Goal: Task Accomplishment & Management: Manage account settings

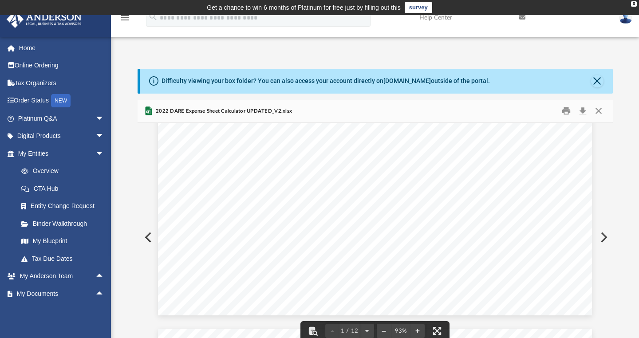
scroll to position [153, 0]
click at [600, 115] on button "Close" at bounding box center [599, 111] width 16 height 14
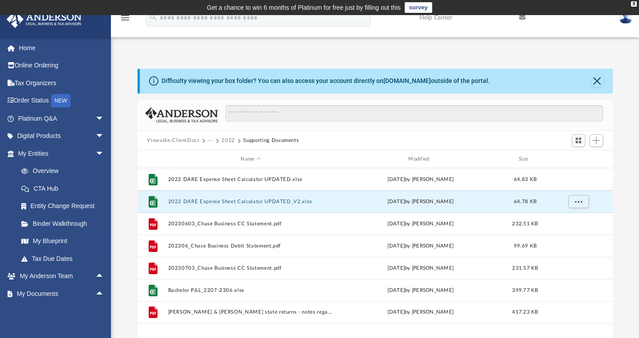
click at [187, 139] on button "Viewable-ClientDocs" at bounding box center [173, 141] width 52 height 8
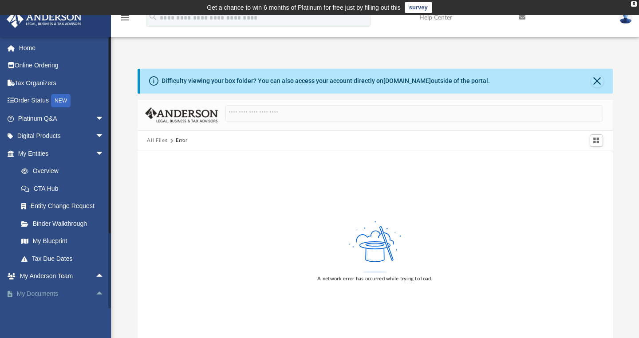
click at [95, 291] on span "arrow_drop_up" at bounding box center [104, 294] width 18 height 18
click at [43, 305] on link "Box" at bounding box center [64, 312] width 105 height 18
click at [43, 304] on link "Box" at bounding box center [64, 312] width 105 height 18
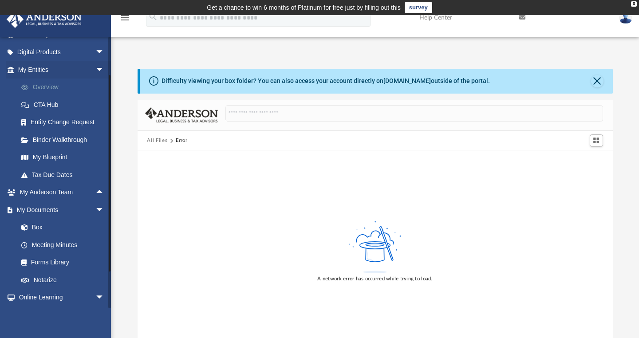
scroll to position [85, 0]
click at [37, 225] on link "Box" at bounding box center [64, 227] width 105 height 18
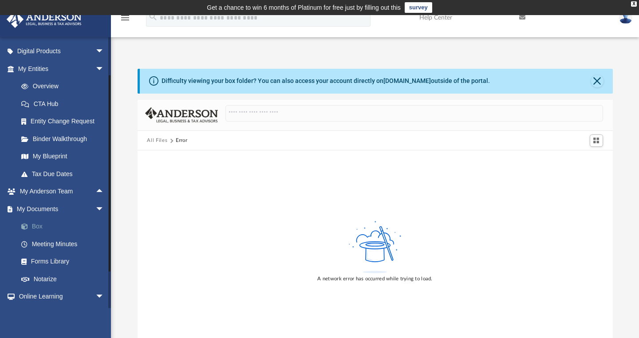
click at [41, 224] on link "Box" at bounding box center [64, 227] width 105 height 18
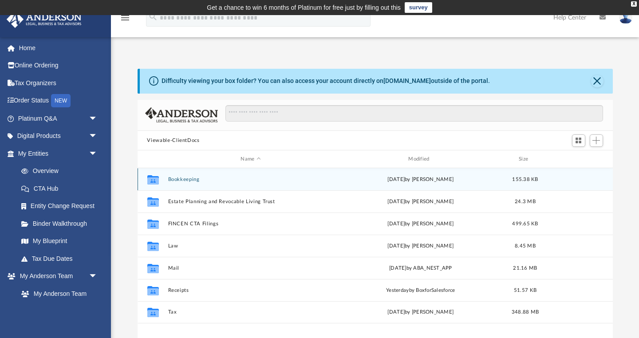
scroll to position [0, 0]
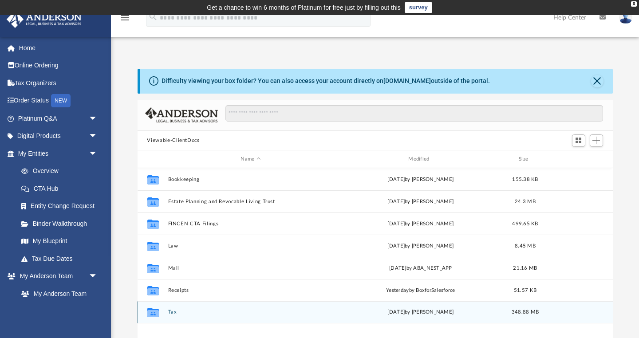
click at [173, 312] on button "Tax" at bounding box center [251, 313] width 166 height 6
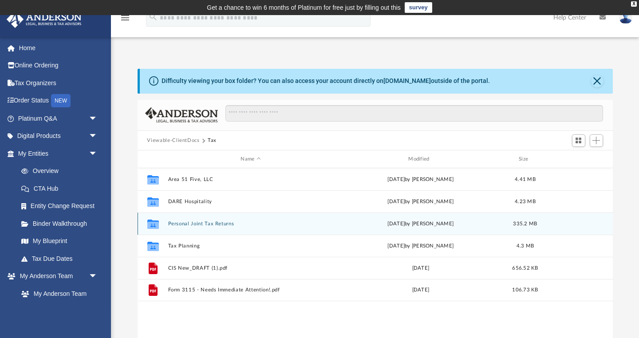
click at [198, 225] on button "Personal Joint Tax Returns" at bounding box center [251, 224] width 166 height 6
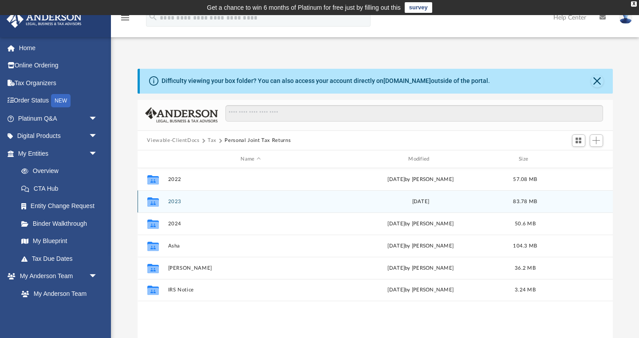
click at [173, 202] on button "2023" at bounding box center [251, 202] width 166 height 6
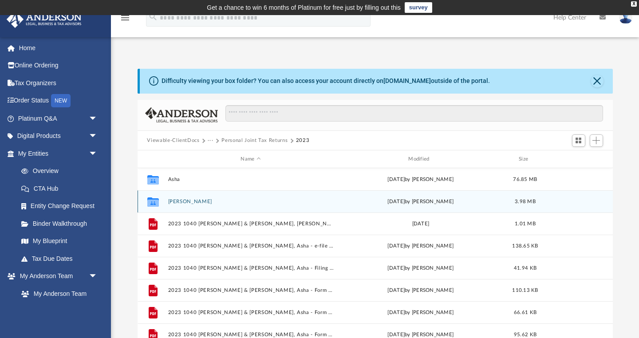
click at [176, 204] on button "[PERSON_NAME]" at bounding box center [251, 202] width 166 height 6
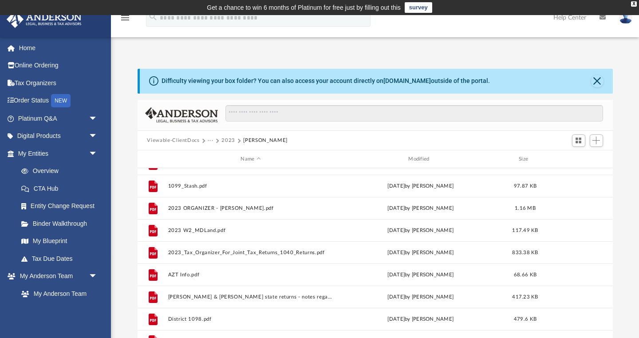
scroll to position [38, 0]
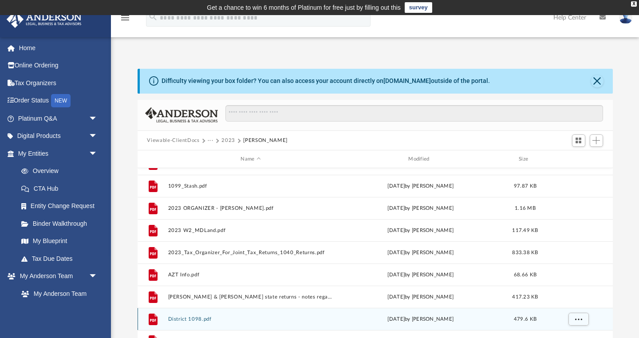
click at [198, 318] on button "District 1098.pdf" at bounding box center [251, 319] width 166 height 6
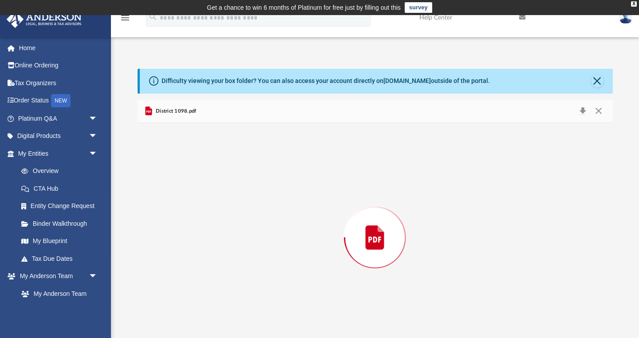
scroll to position [14, 0]
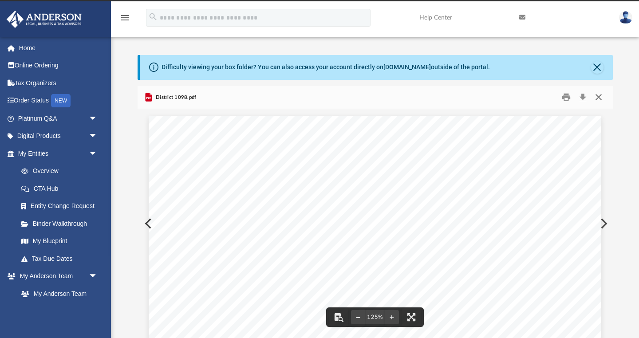
click at [601, 96] on button "Close" at bounding box center [599, 98] width 16 height 14
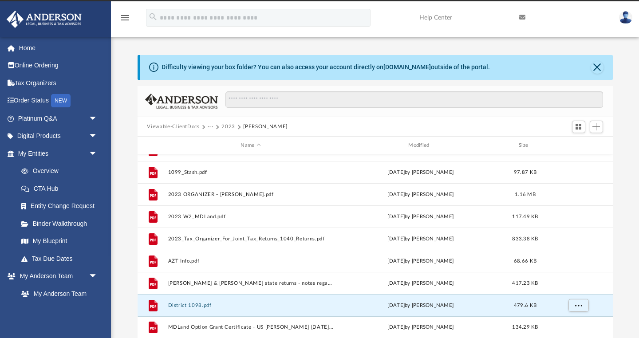
click at [187, 130] on div "Viewable-ClientDocs ··· 2023 [PERSON_NAME]" at bounding box center [375, 127] width 475 height 20
click at [211, 127] on button "···" at bounding box center [211, 127] width 6 height 8
click at [214, 138] on li "Tax" at bounding box center [245, 142] width 65 height 9
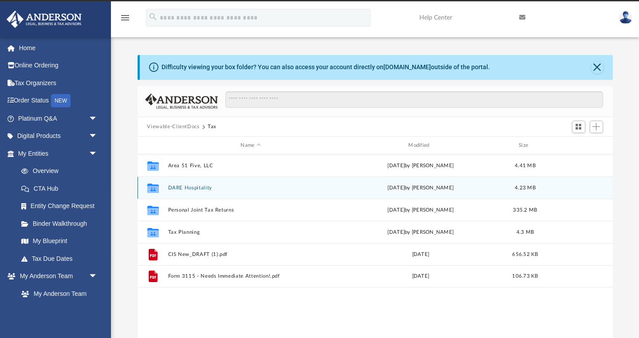
click at [198, 192] on div "Collaborated Folder DARE Hospitality Mon Aug 18 2025 by Tameka Fulton 4.23 MB" at bounding box center [375, 188] width 475 height 22
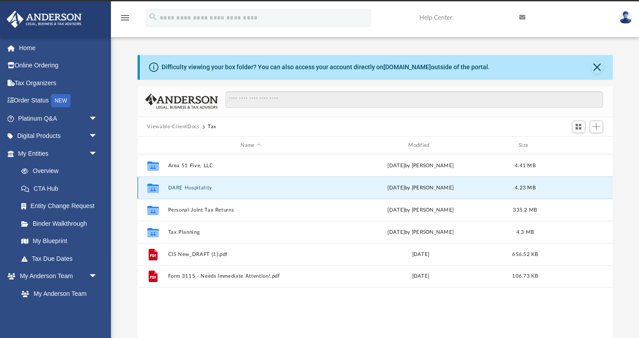
click at [187, 189] on button "DARE Hospitality" at bounding box center [251, 188] width 166 height 6
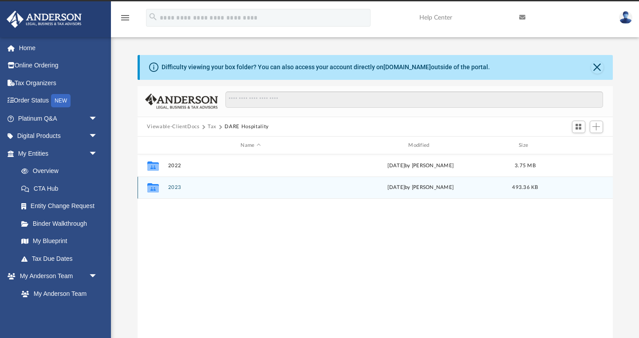
click at [176, 187] on button "2023" at bounding box center [251, 188] width 166 height 6
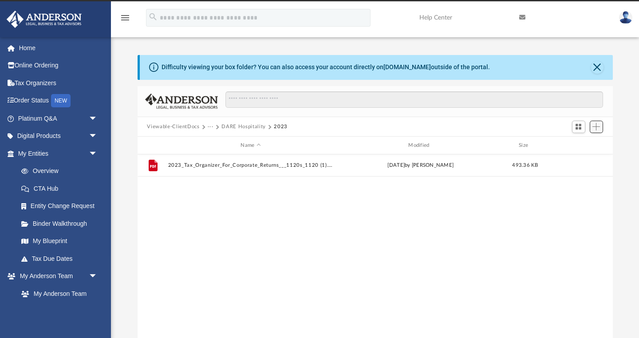
click at [601, 130] on button "Add" at bounding box center [596, 127] width 13 height 12
click at [574, 145] on li "Upload" at bounding box center [583, 144] width 28 height 9
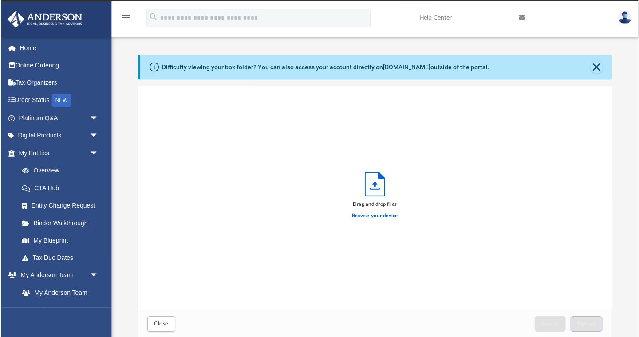
scroll to position [225, 475]
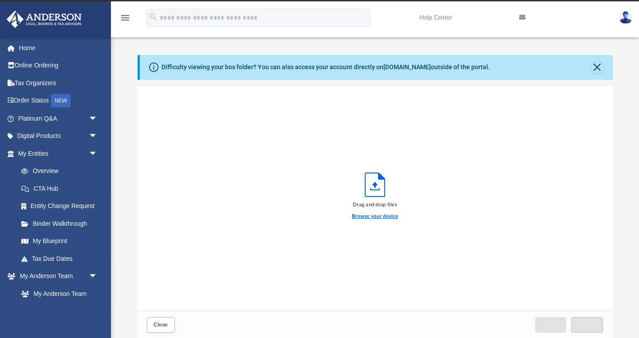
click at [377, 214] on label "Browse your device" at bounding box center [375, 217] width 46 height 8
click at [0, 0] on input "Browse your device" at bounding box center [0, 0] width 0 height 0
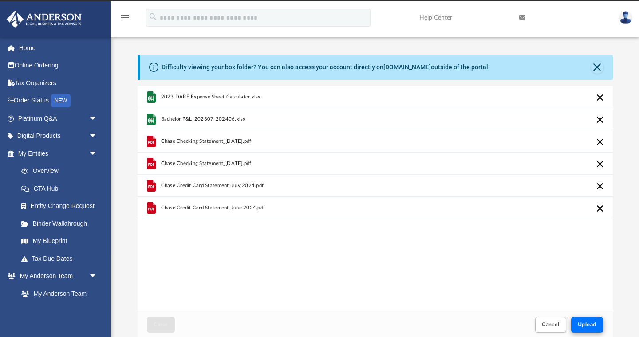
click at [592, 329] on button "Upload" at bounding box center [587, 325] width 32 height 16
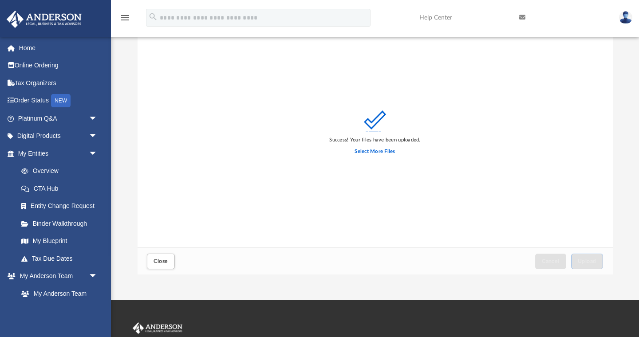
scroll to position [117, 0]
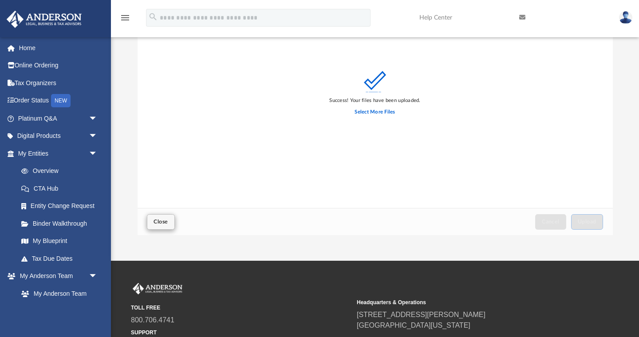
click at [162, 224] on span "Close" at bounding box center [161, 221] width 14 height 5
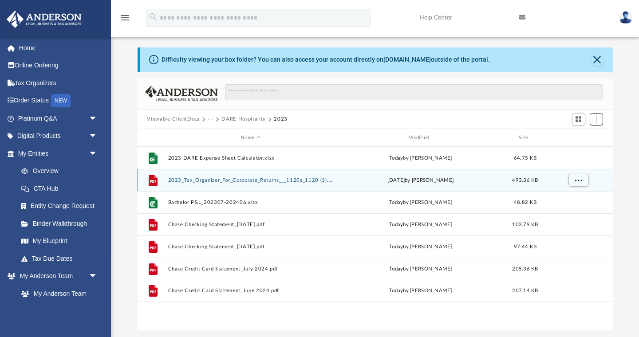
scroll to position [30, 0]
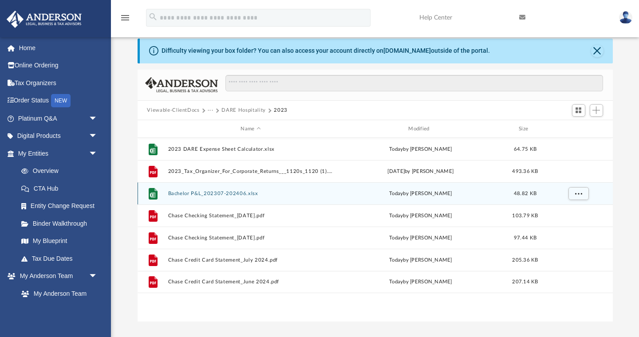
click at [232, 191] on button "Bachelor P&L_202307-202406.xlsx" at bounding box center [251, 194] width 166 height 6
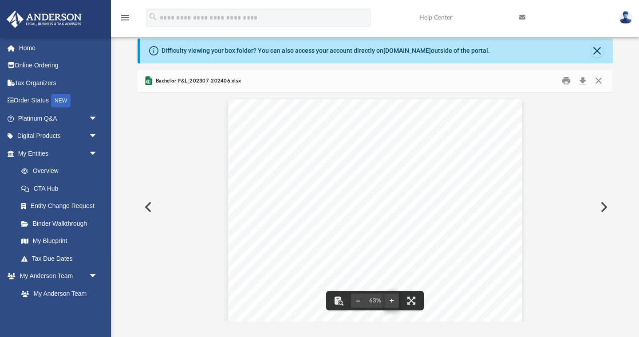
click at [391, 300] on button "File preview" at bounding box center [392, 301] width 14 height 20
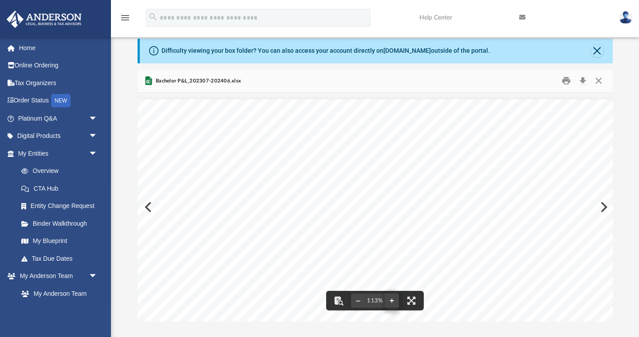
click at [391, 300] on button "File preview" at bounding box center [392, 301] width 14 height 20
